Goal: Task Accomplishment & Management: Manage account settings

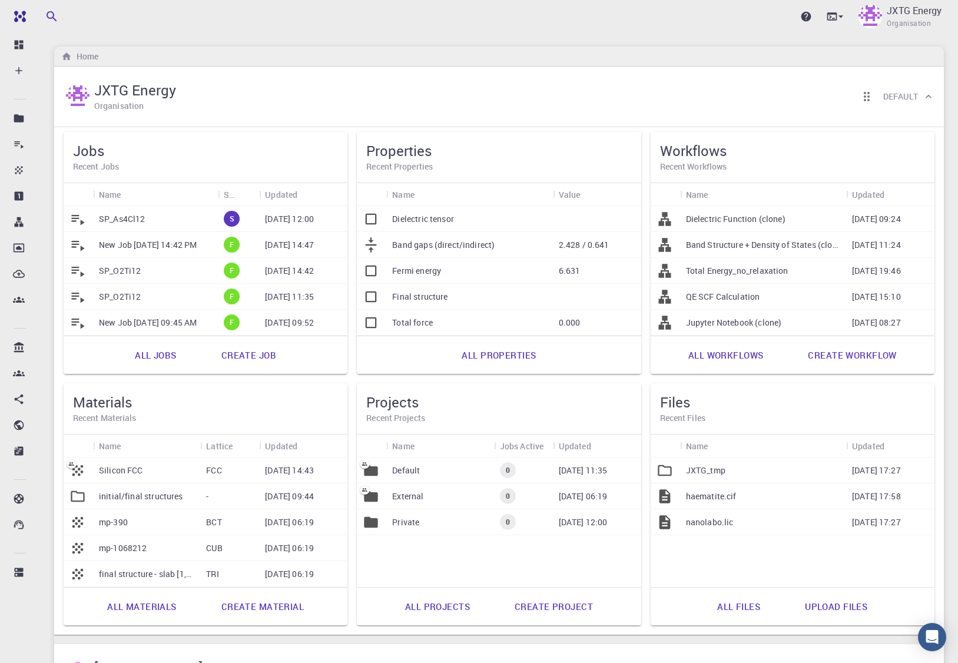
click at [191, 223] on div "SP_As4Cl12" at bounding box center [155, 219] width 125 height 26
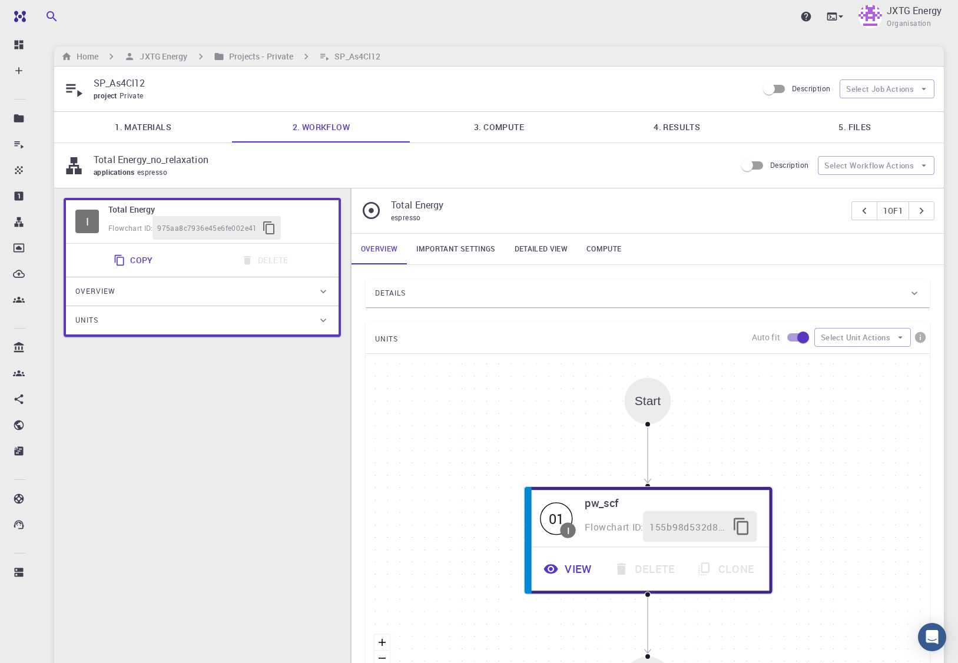
type input "/export/share/pseudo/as/gga/pbe/gbrv/1.0/us/as_pbe_gbrv_1.0.upf"
type input "/export/share/pseudo/cl/gga/pbe/gbrv/1.4/us/cl_pbe_gbrv_1.4.upf"
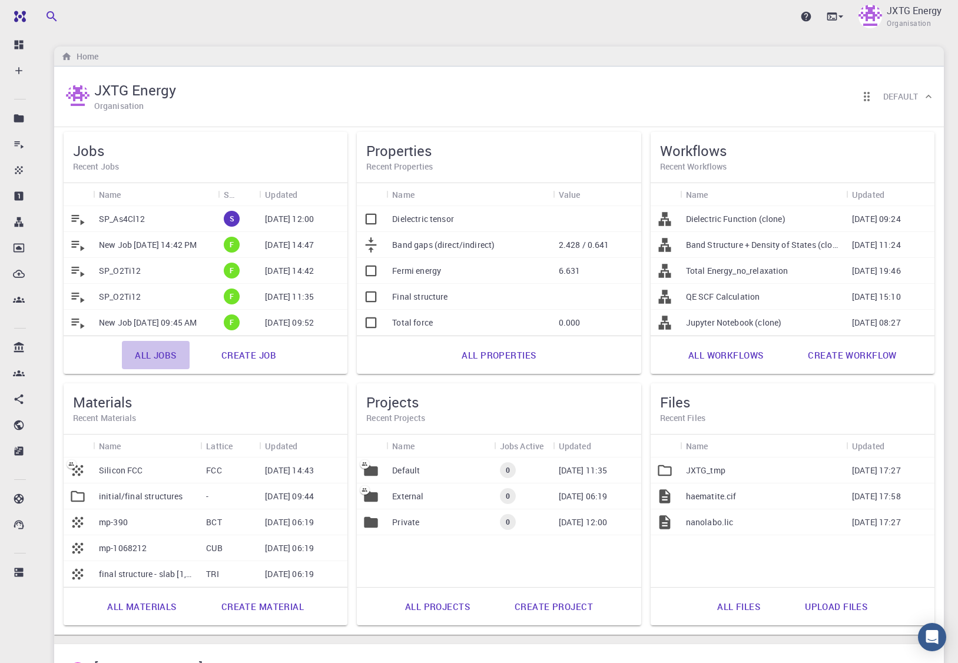
click at [152, 356] on link "All jobs" at bounding box center [155, 355] width 67 height 28
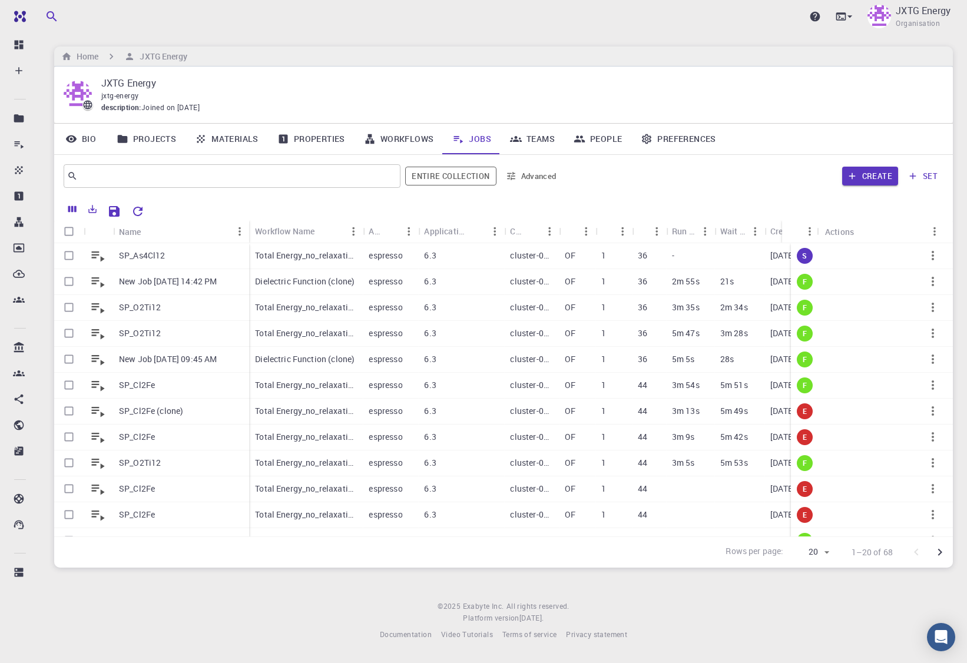
click at [713, 165] on div "Create set" at bounding box center [754, 176] width 377 height 28
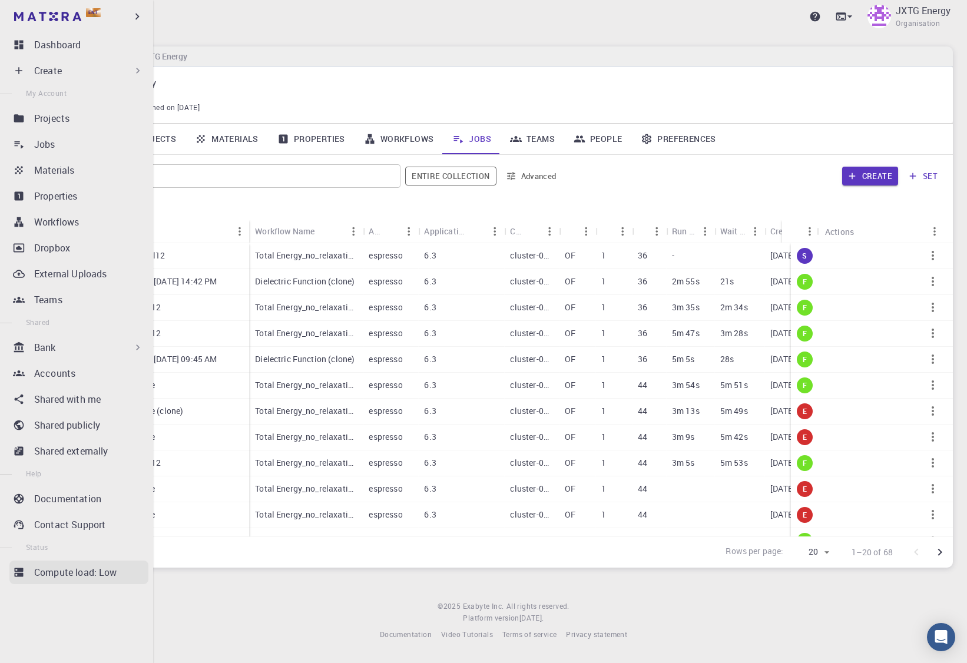
click at [62, 572] on p "Compute load: Low" at bounding box center [75, 572] width 83 height 14
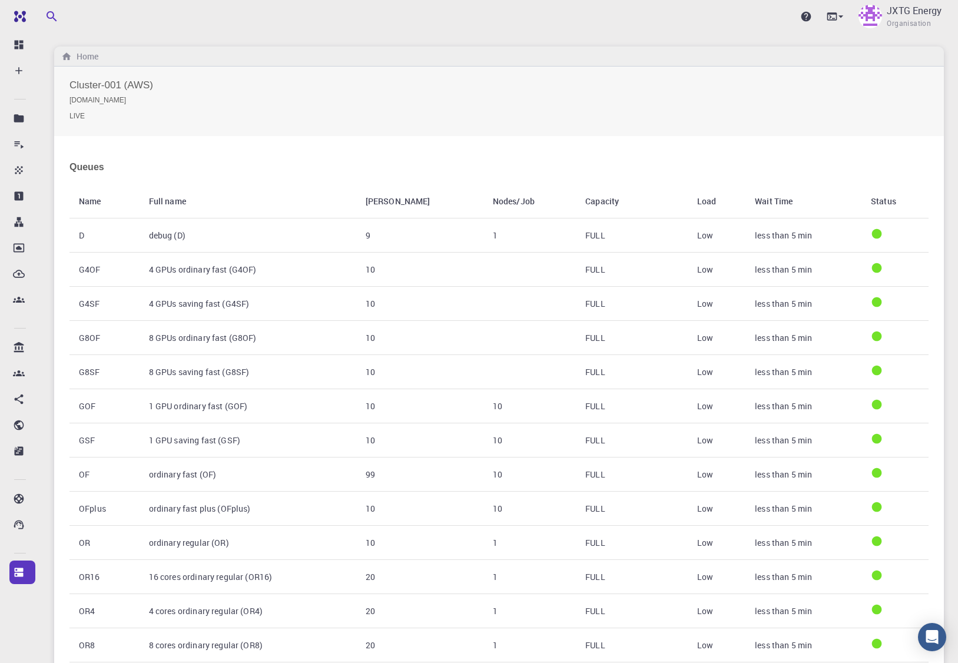
click at [133, 83] on h2 "Cluster-001 (AWS) [DOMAIN_NAME] LIVE" at bounding box center [498, 101] width 859 height 42
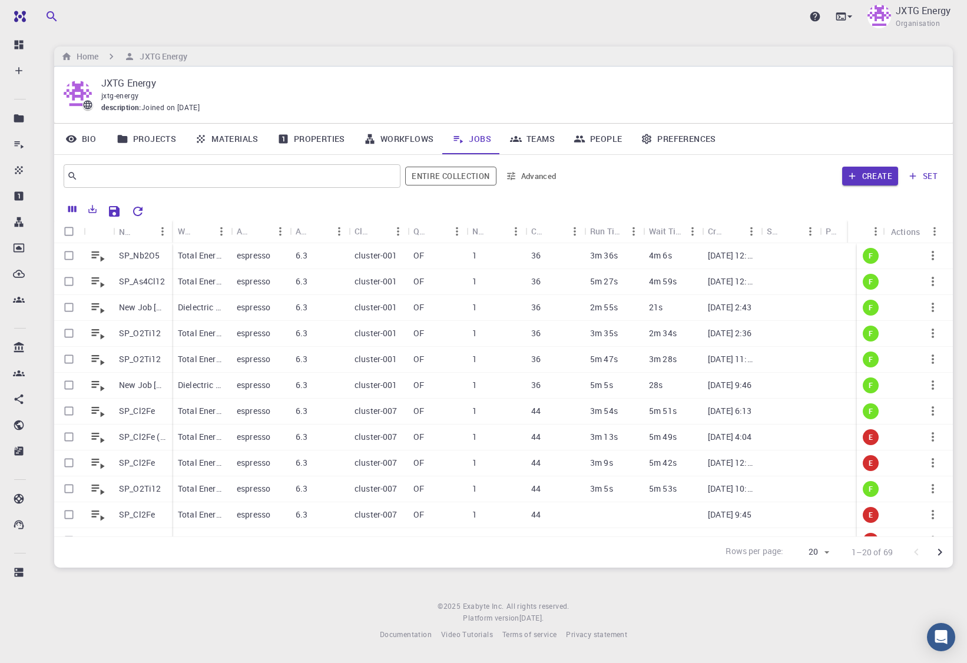
click at [711, 84] on p "JXTG Energy" at bounding box center [517, 83] width 832 height 14
click at [892, 6] on div "JXTG Energy Organisation" at bounding box center [909, 16] width 88 height 31
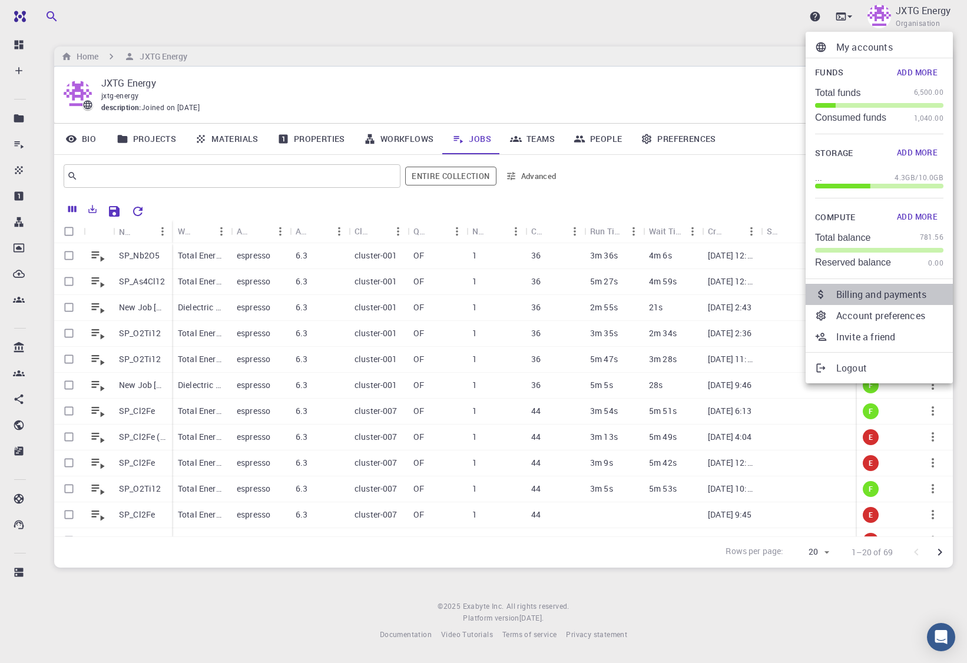
click at [871, 300] on p "Billing and payments" at bounding box center [889, 294] width 107 height 14
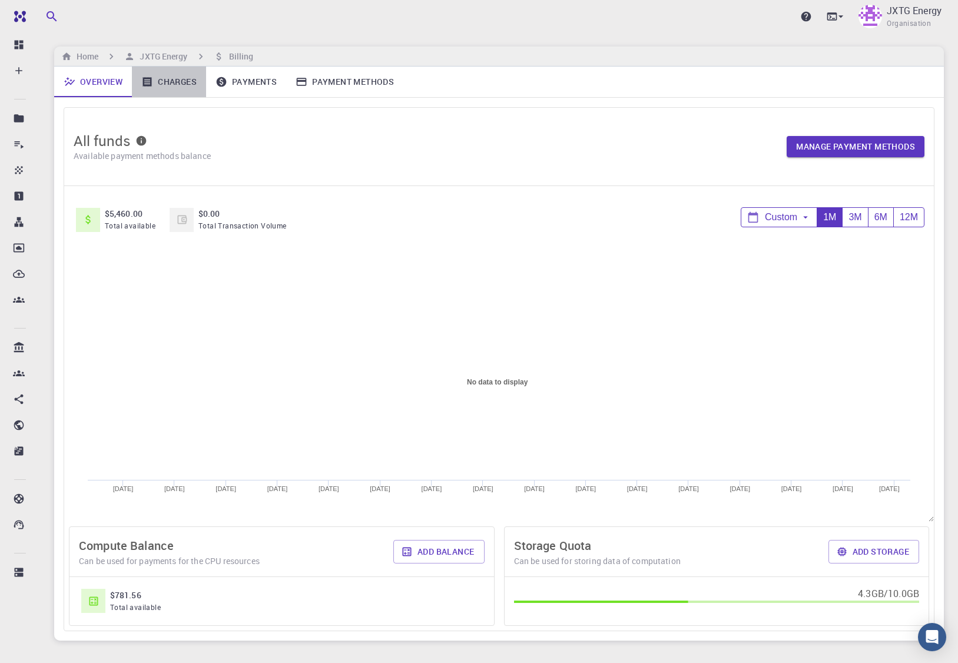
click at [177, 88] on link "Charges" at bounding box center [169, 82] width 74 height 31
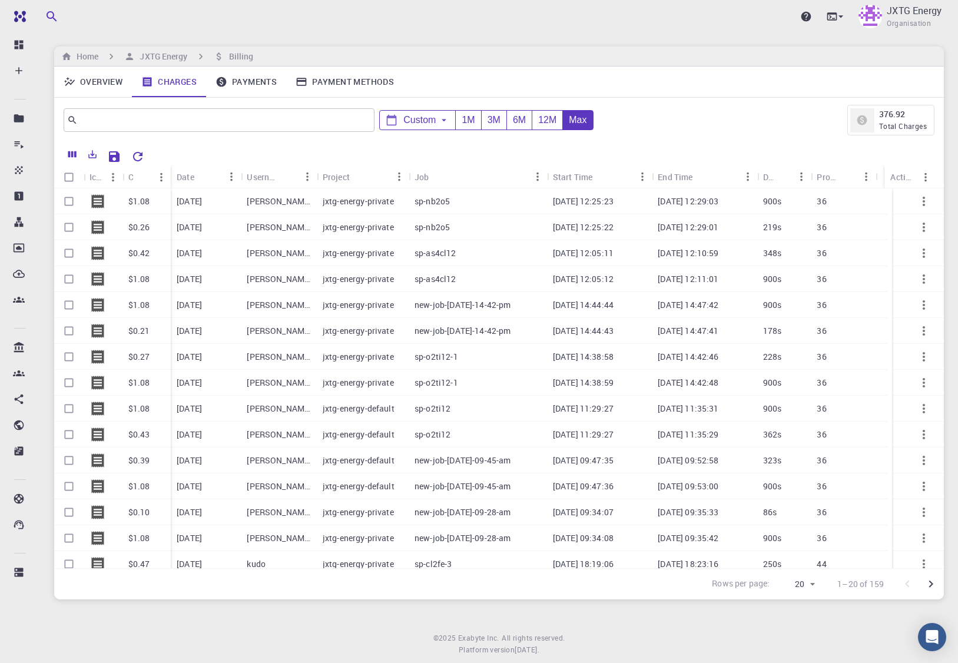
click at [198, 204] on p "[DATE]" at bounding box center [189, 201] width 25 height 12
click at [718, 233] on p "[DATE] 12:29:01" at bounding box center [688, 227] width 61 height 12
click at [202, 225] on p "[DATE]" at bounding box center [189, 227] width 25 height 12
click at [927, 209] on button "button" at bounding box center [923, 201] width 28 height 28
drag, startPoint x: 65, startPoint y: 233, endPoint x: 67, endPoint y: 191, distance: 41.8
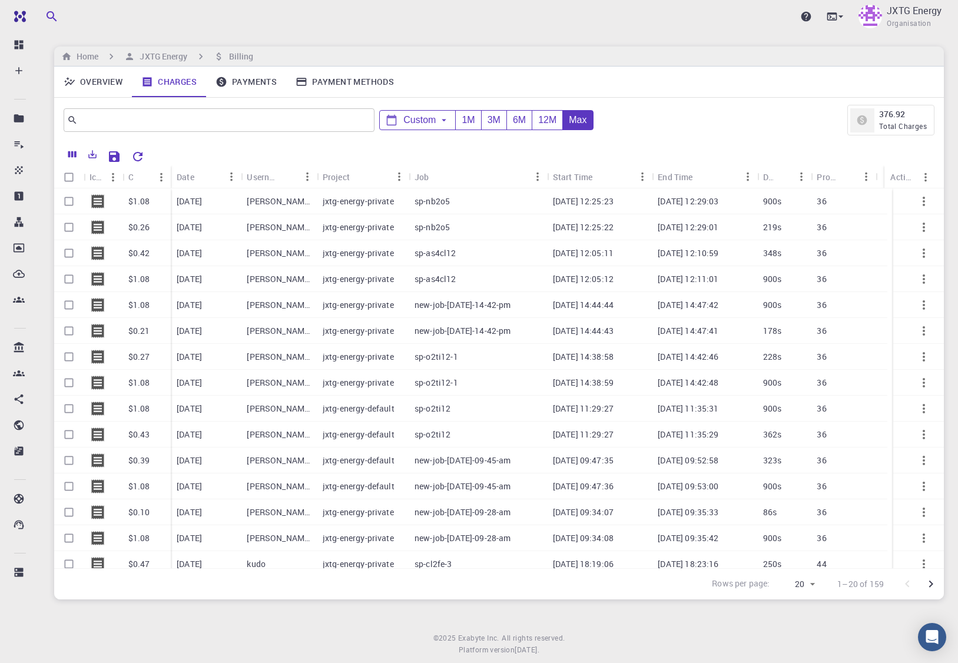
click at [65, 232] on input "Select row" at bounding box center [69, 227] width 22 height 22
checkbox input "true"
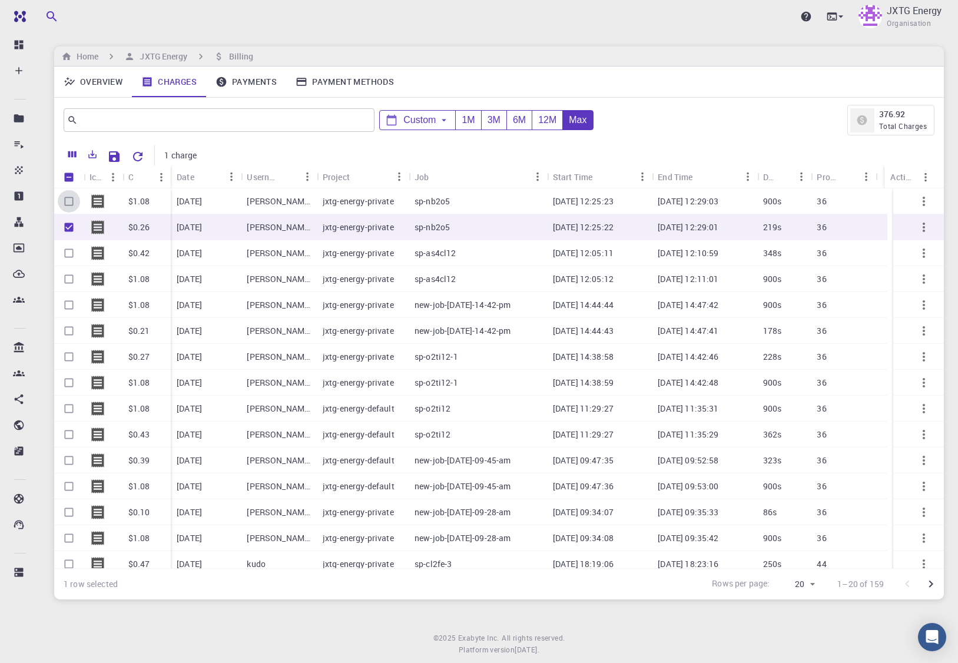
click at [71, 208] on input "Select row" at bounding box center [69, 201] width 22 height 22
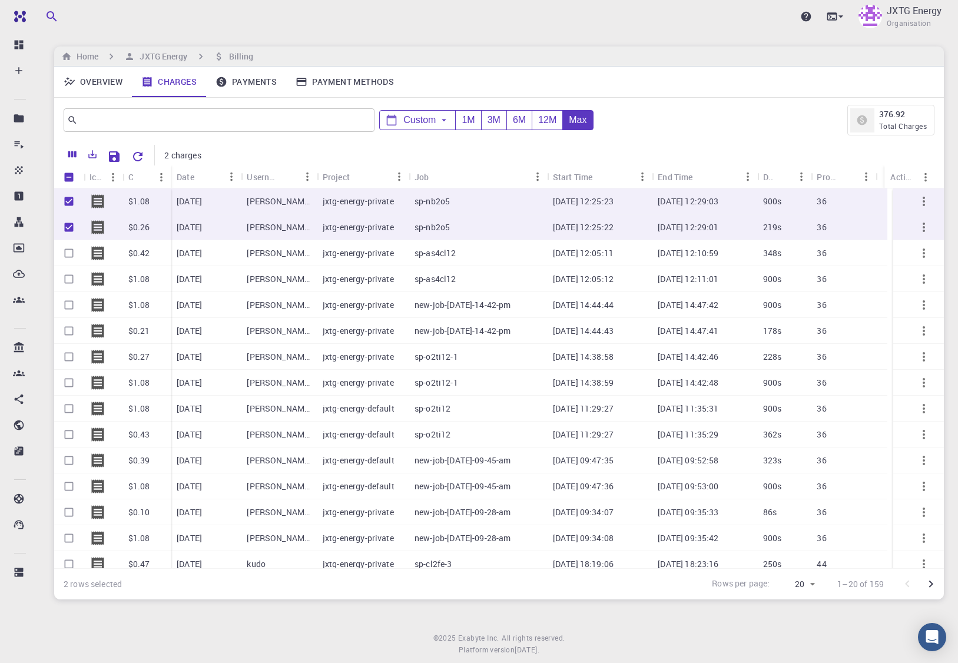
click at [66, 205] on input "Unselect row" at bounding box center [69, 201] width 22 height 22
checkbox input "false"
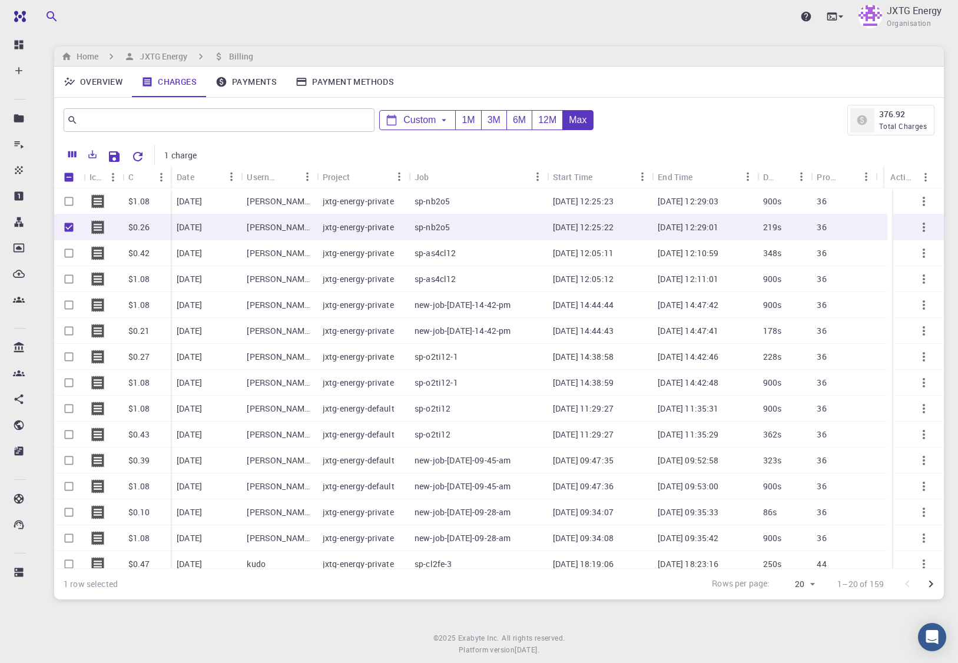
click at [66, 226] on input "Unselect row" at bounding box center [69, 227] width 22 height 22
checkbox input "false"
